Goal: Information Seeking & Learning: Find specific fact

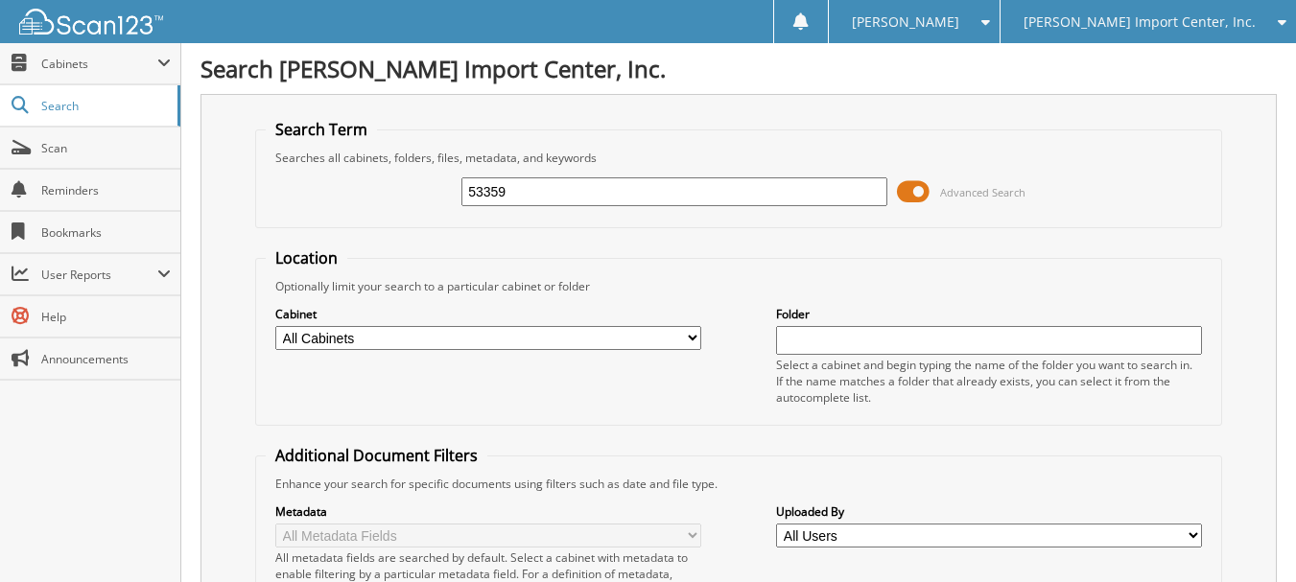
type input "53359"
type input "2553359"
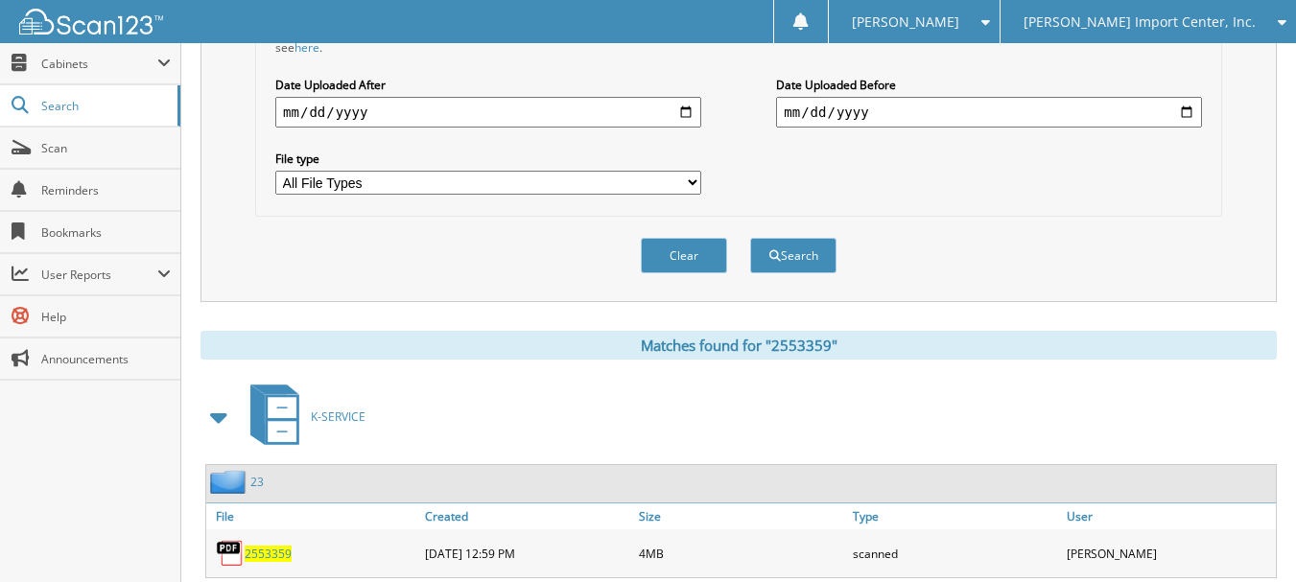
scroll to position [597, 0]
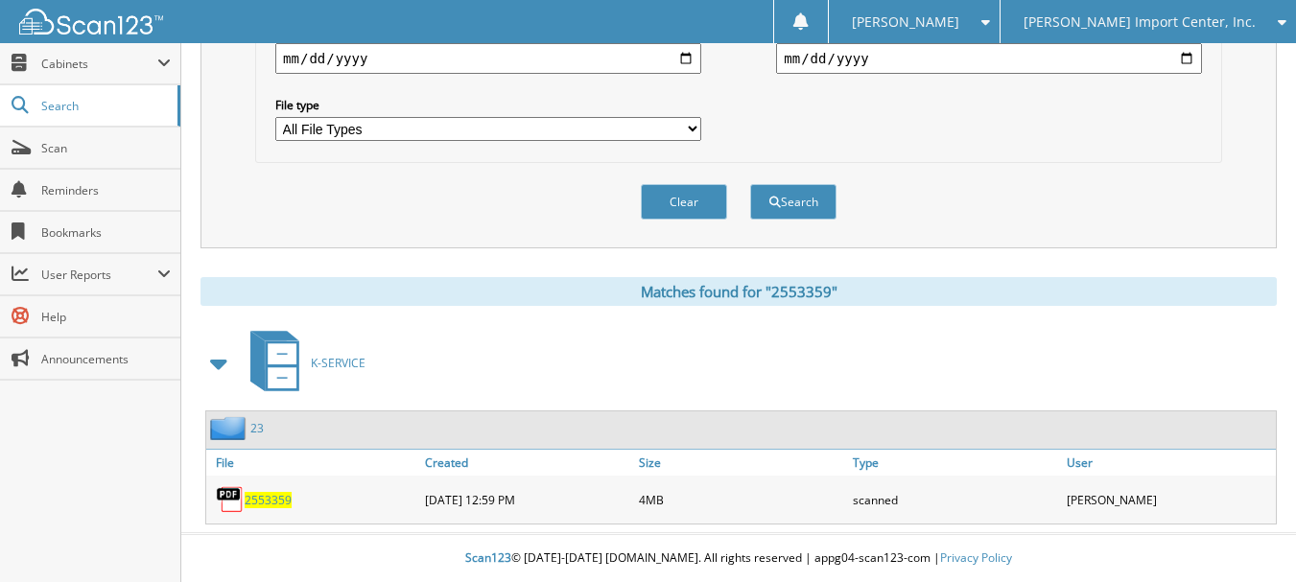
click at [248, 508] on div "2553359" at bounding box center [313, 499] width 214 height 38
click at [255, 501] on span "2553359" at bounding box center [268, 500] width 47 height 16
